Goal: Find specific page/section

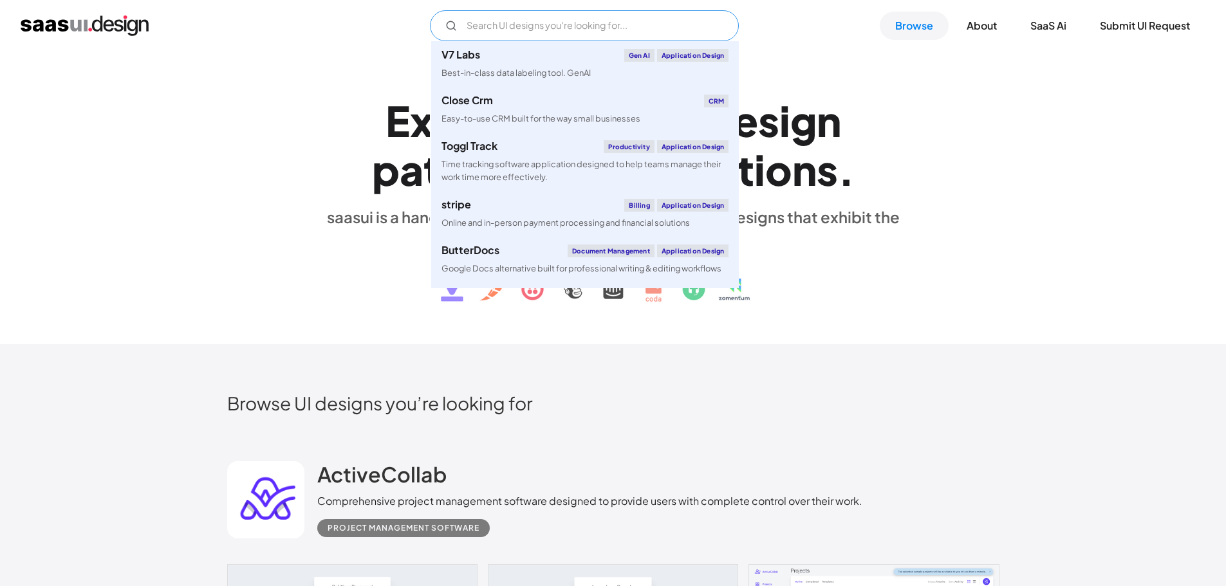
click at [562, 19] on input "Email Form" at bounding box center [584, 25] width 309 height 31
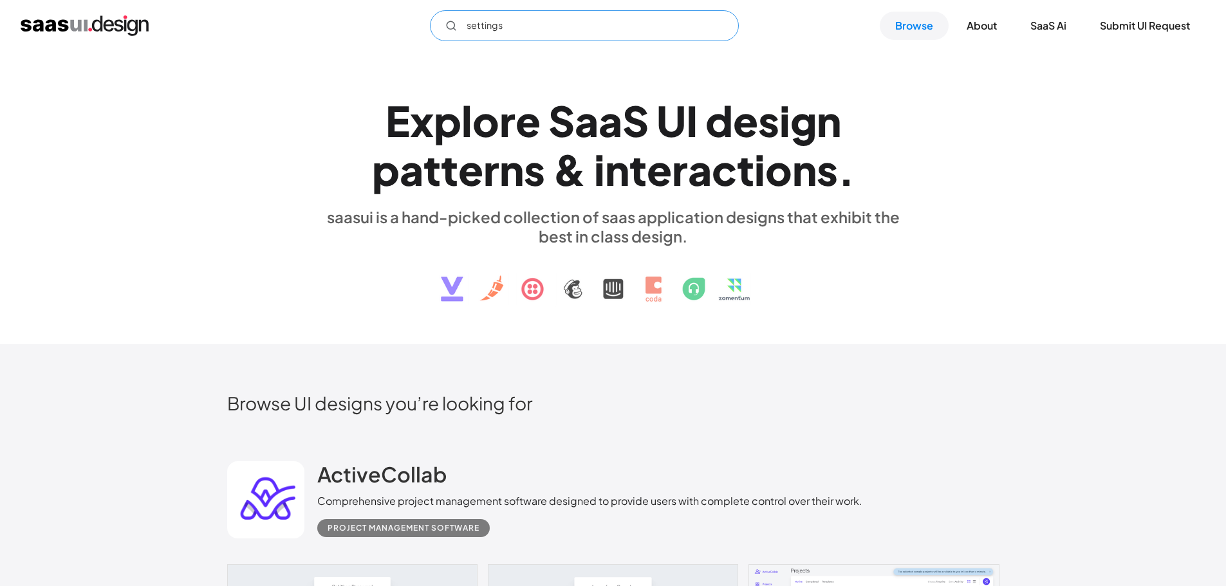
click at [502, 22] on input "settings" at bounding box center [584, 25] width 309 height 31
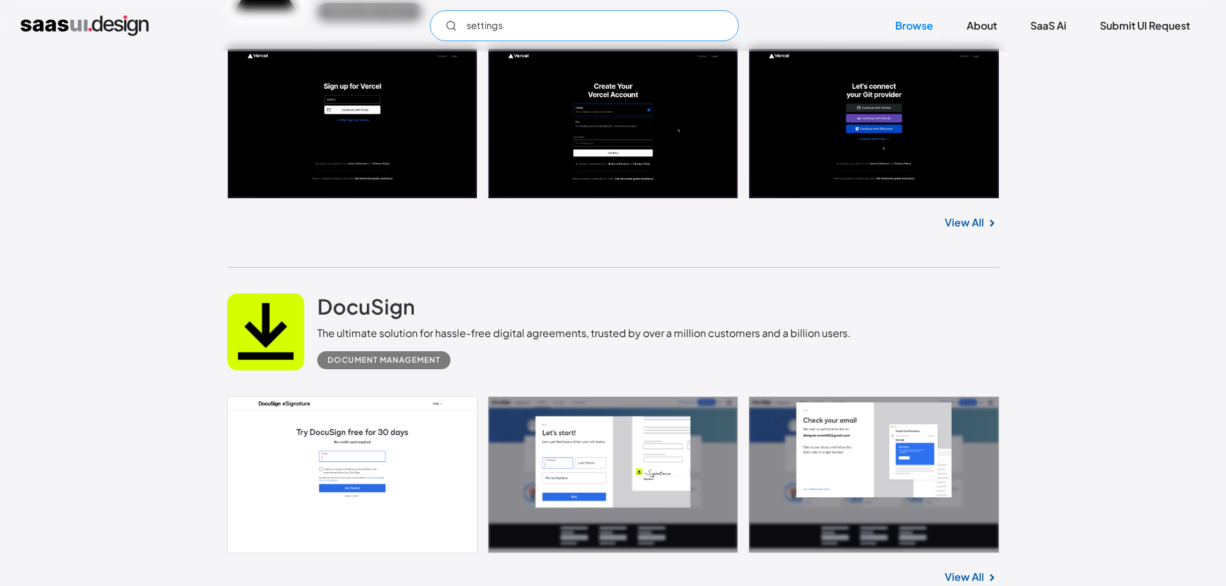
scroll to position [1608, 0]
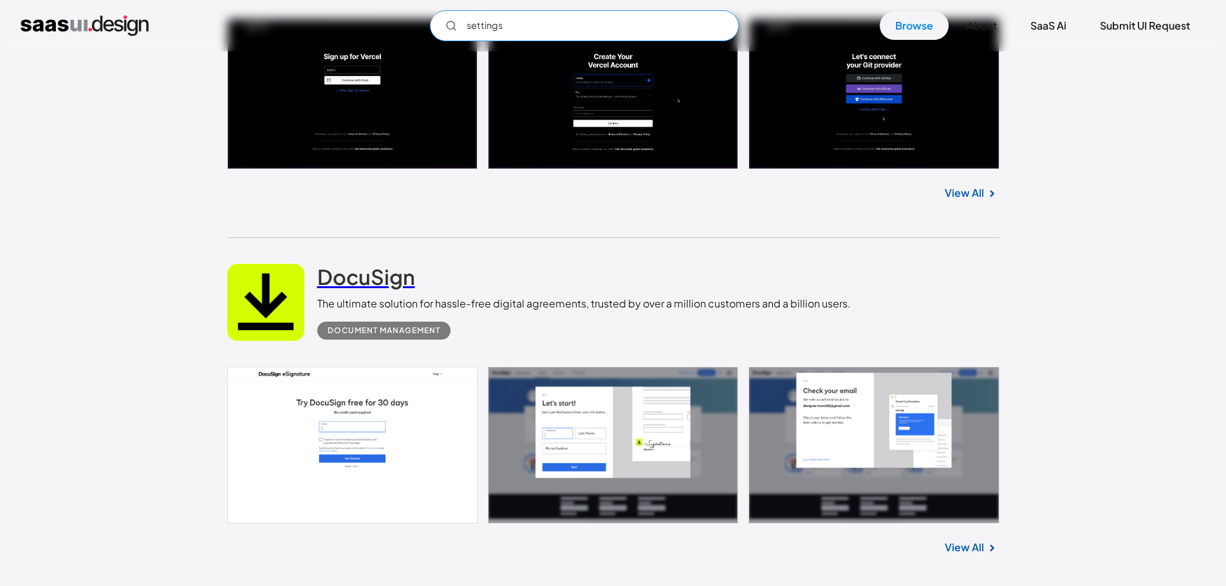
type input "settings"
click at [342, 268] on h2 "DocuSign" at bounding box center [366, 277] width 98 height 26
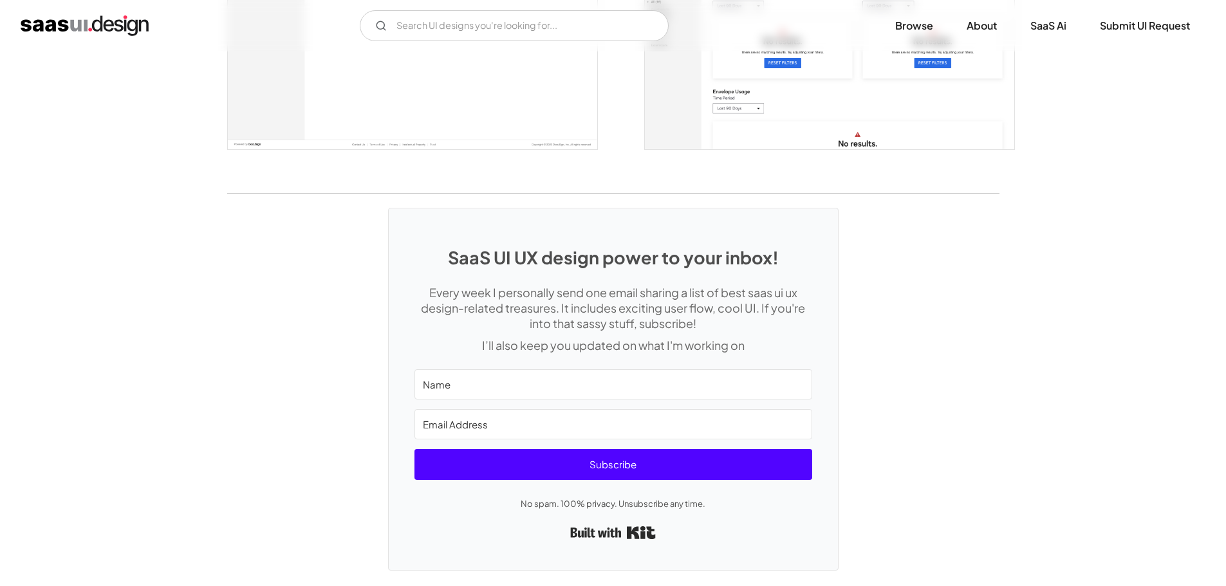
scroll to position [3519, 0]
